Goal: Check status: Check status

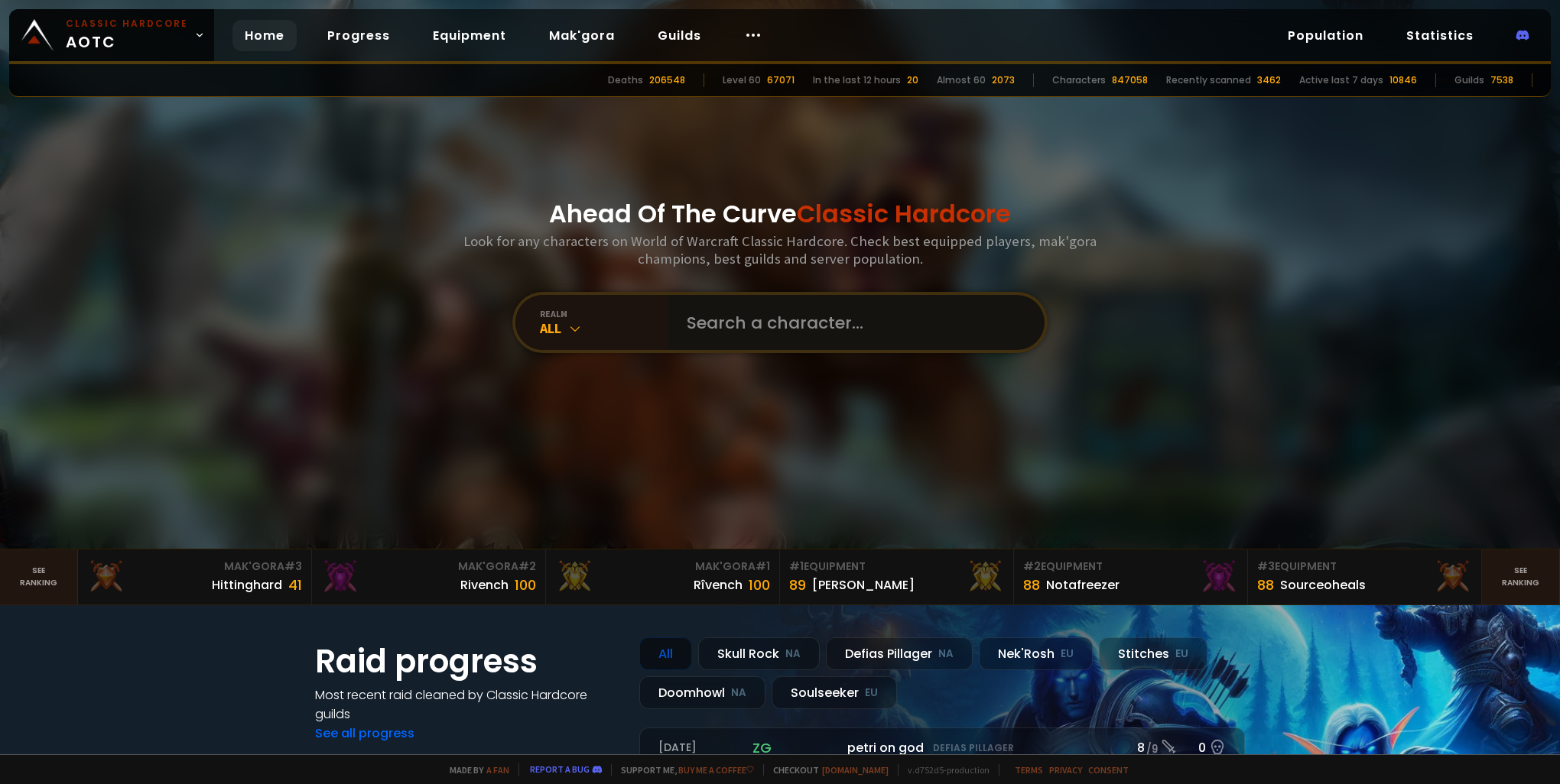
click at [792, 334] on input "text" at bounding box center [852, 323] width 348 height 55
type input "guliguliguli"
click at [801, 319] on input "text" at bounding box center [852, 323] width 348 height 55
type input "pusichka"
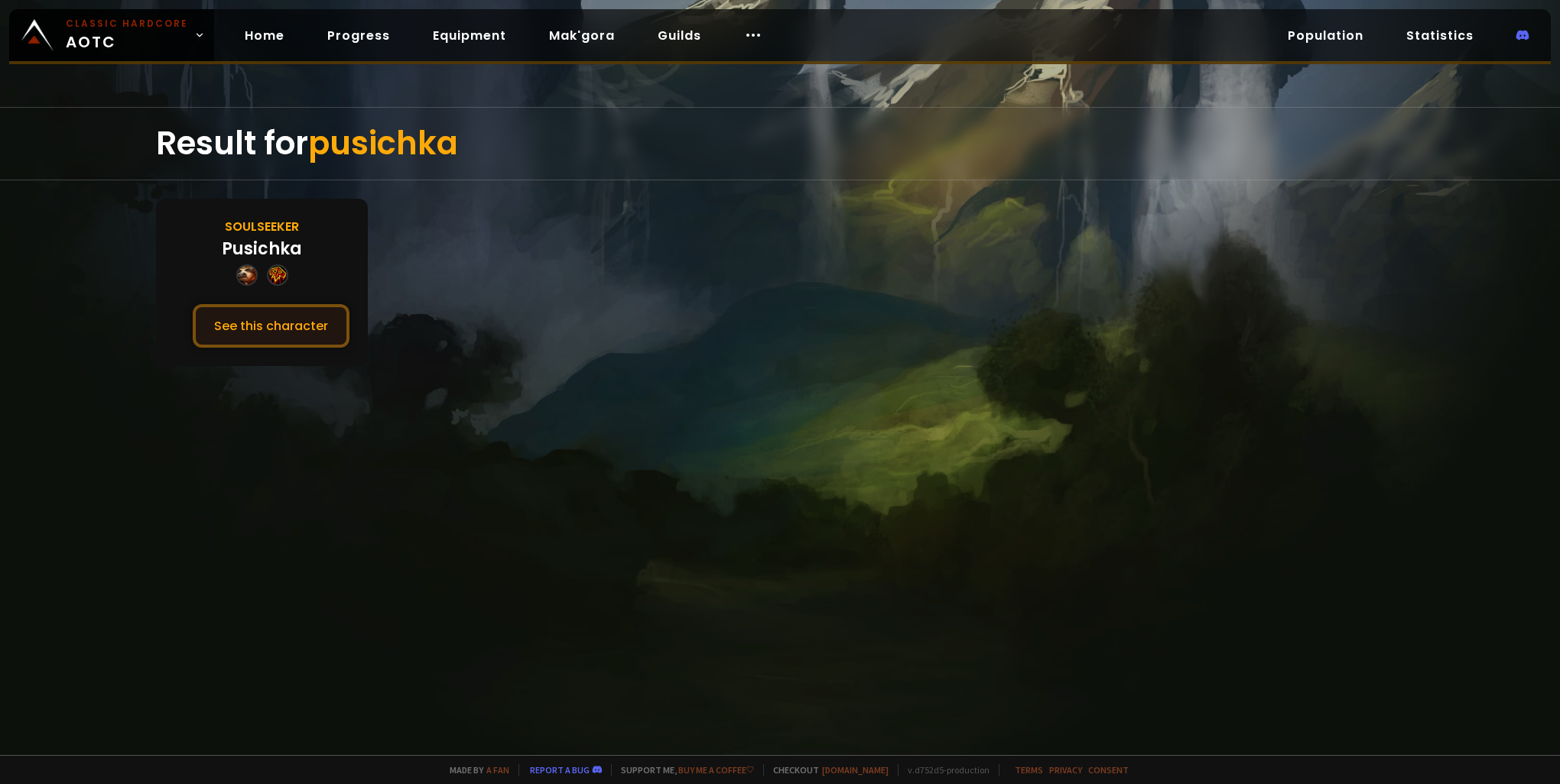
click at [315, 327] on button "See this character" at bounding box center [271, 326] width 157 height 44
